Goal: Task Accomplishment & Management: Complete application form

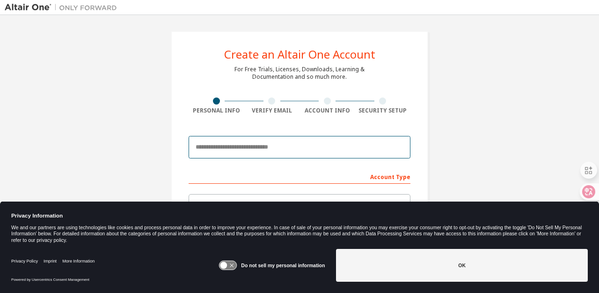
click at [270, 148] on input "email" at bounding box center [300, 147] width 222 height 22
type input "**********"
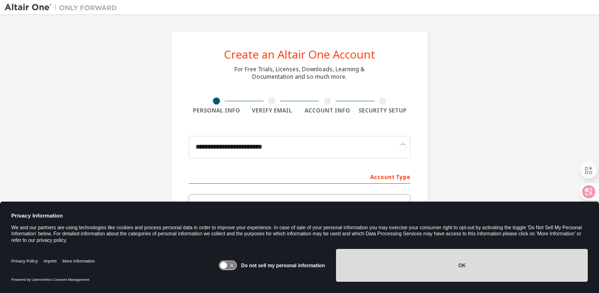
click at [499, 275] on button "OK" at bounding box center [462, 265] width 252 height 33
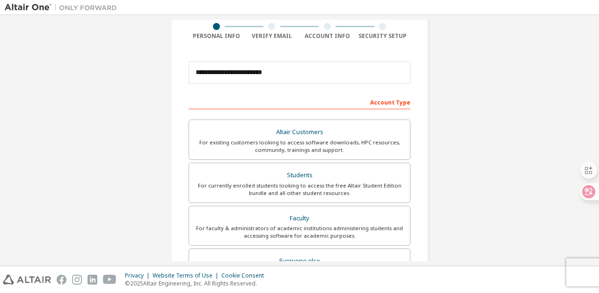
scroll to position [81, 0]
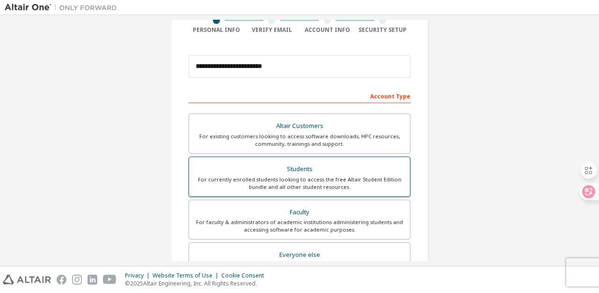
click at [362, 177] on div "For currently enrolled students looking to access the free Altair Student Editi…" at bounding box center [300, 183] width 210 height 15
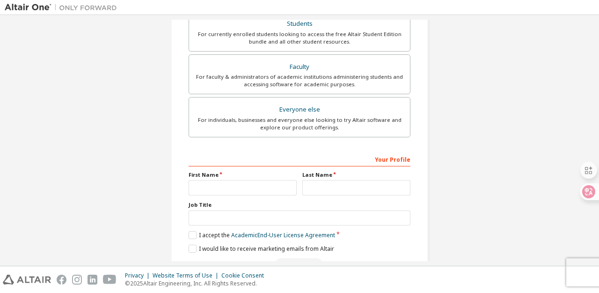
scroll to position [229, 0]
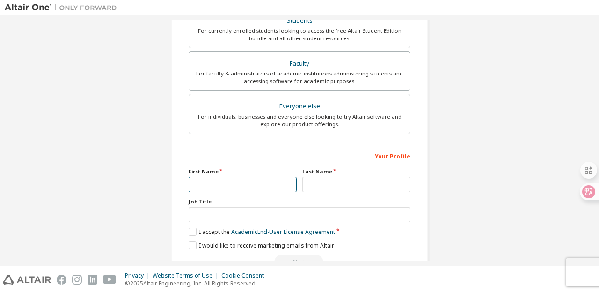
click at [229, 185] on input "text" at bounding box center [243, 184] width 108 height 15
type input "*****"
type input "****"
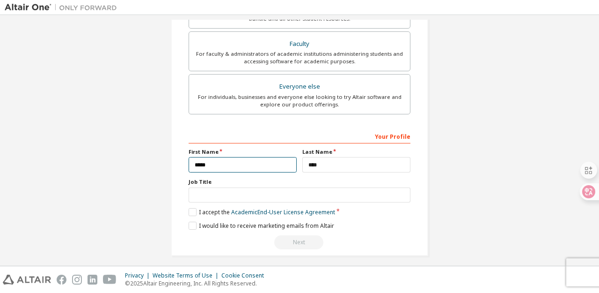
scroll to position [255, 0]
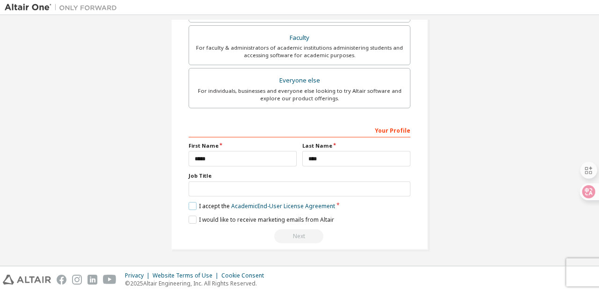
click at [192, 205] on label "I accept the Academic End-User License Agreement" at bounding box center [262, 206] width 147 height 8
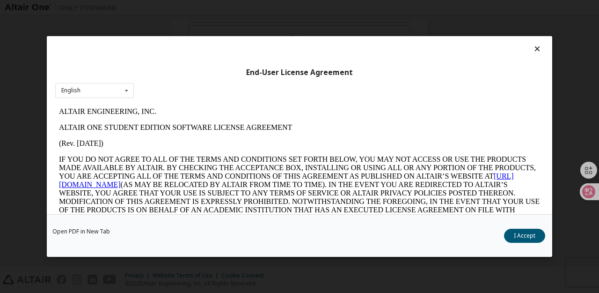
scroll to position [0, 0]
click at [525, 231] on button "I Accept" at bounding box center [524, 236] width 41 height 14
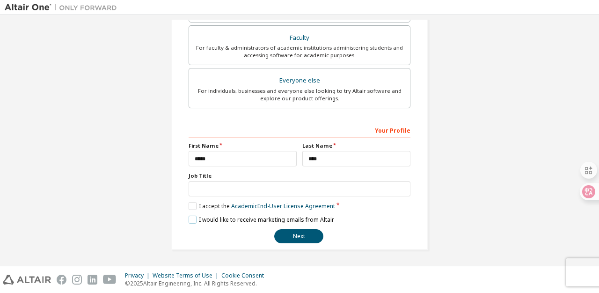
click at [193, 220] on label "I would like to receive marketing emails from Altair" at bounding box center [262, 219] width 146 height 8
click at [289, 232] on button "Next" at bounding box center [298, 236] width 49 height 14
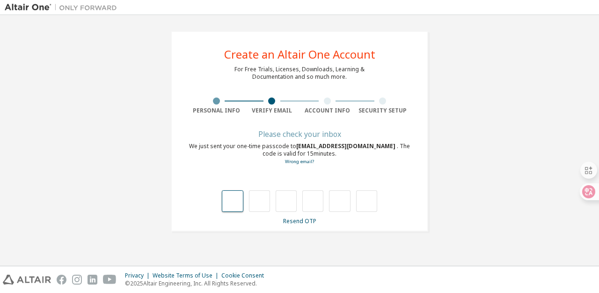
type input "*"
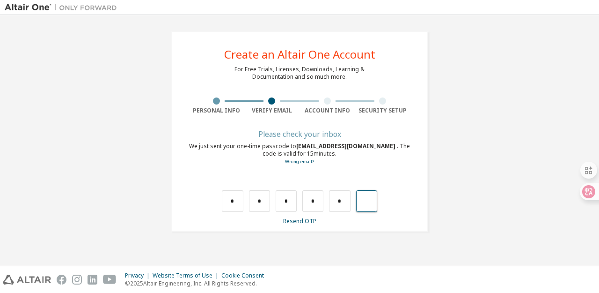
type input "*"
